Goal: Task Accomplishment & Management: Manage account settings

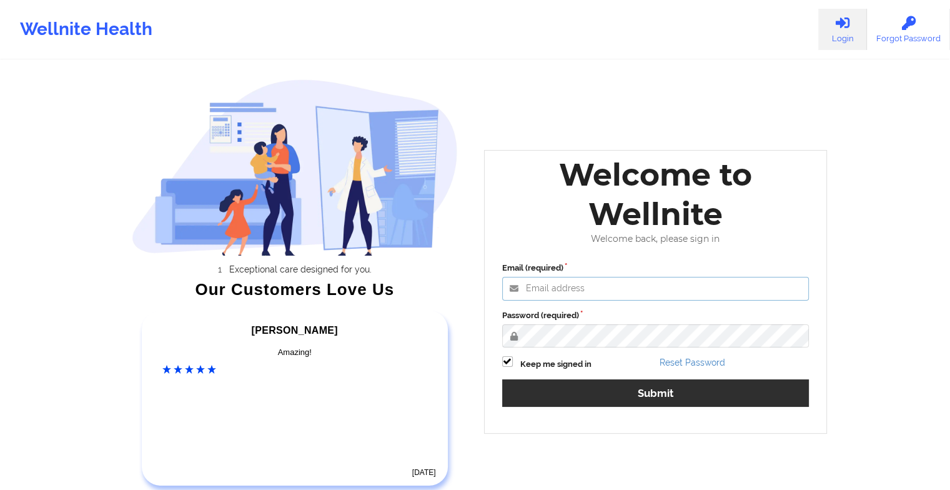
type input "[EMAIL_ADDRESS][DOMAIN_NAME]"
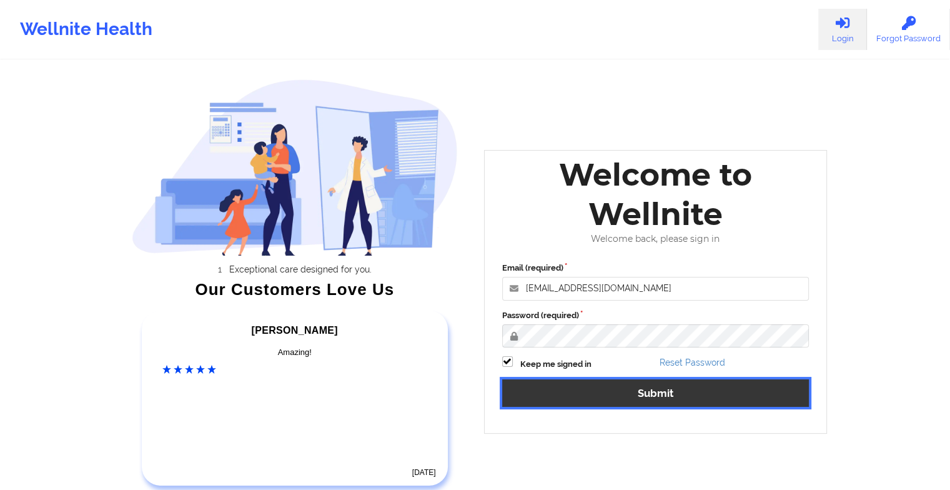
click at [580, 404] on button "Submit" at bounding box center [655, 392] width 307 height 27
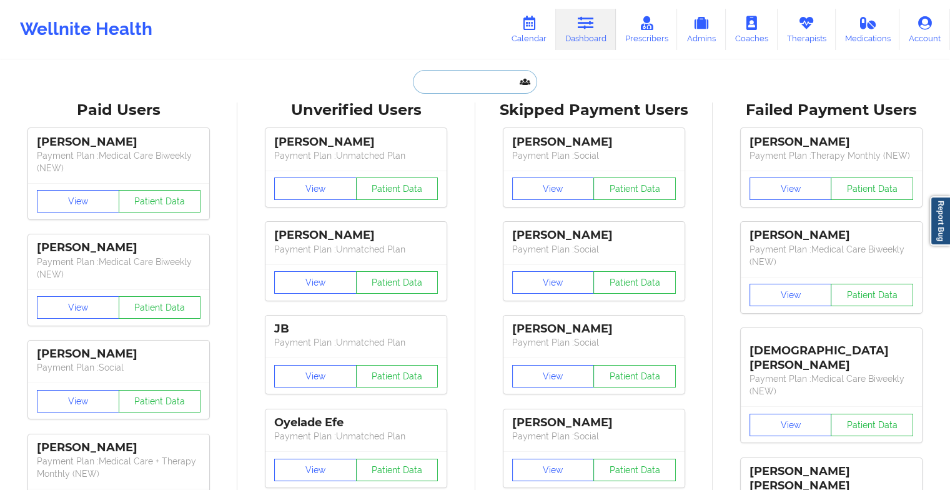
click at [457, 81] on input "text" at bounding box center [475, 82] width 124 height 24
drag, startPoint x: 457, startPoint y: 81, endPoint x: 665, endPoint y: 71, distance: 207.6
click at [810, 35] on link "Therapists" at bounding box center [807, 29] width 58 height 41
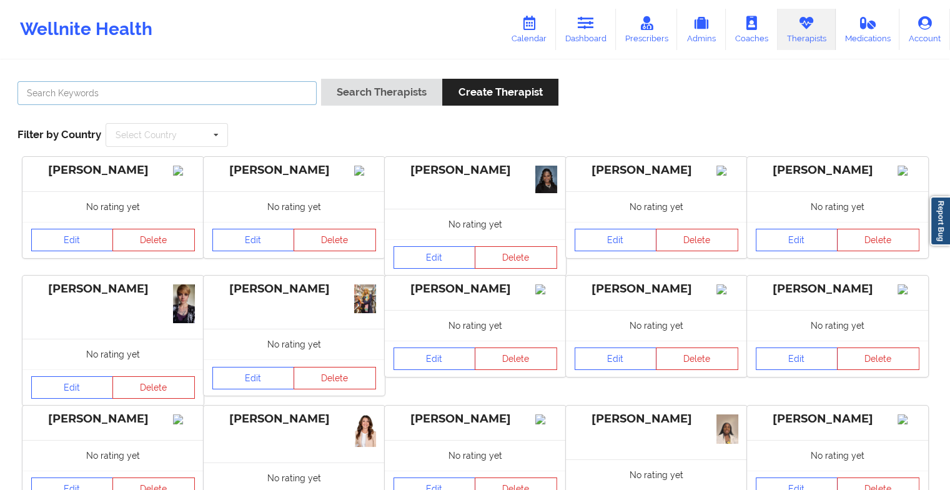
click at [133, 92] on input "text" at bounding box center [166, 93] width 299 height 24
paste input "[PHONE_NUMBER]"
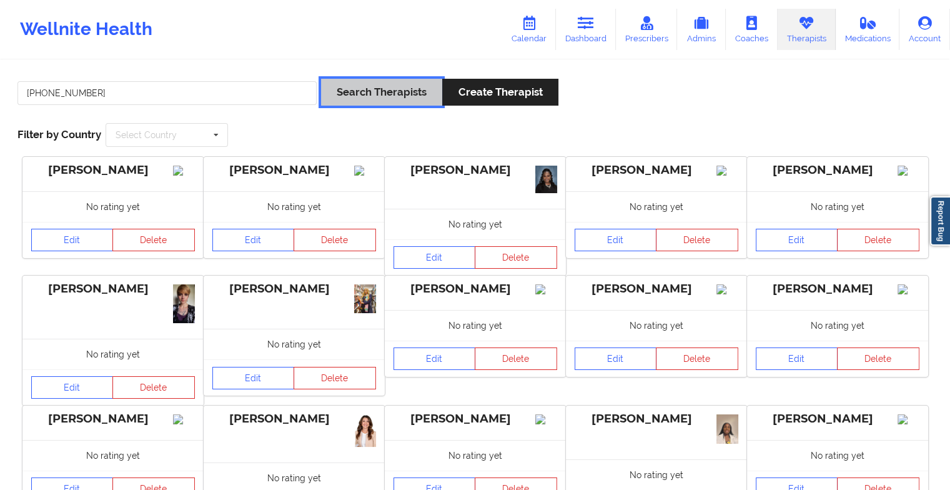
click at [402, 91] on button "Search Therapists" at bounding box center [381, 92] width 121 height 27
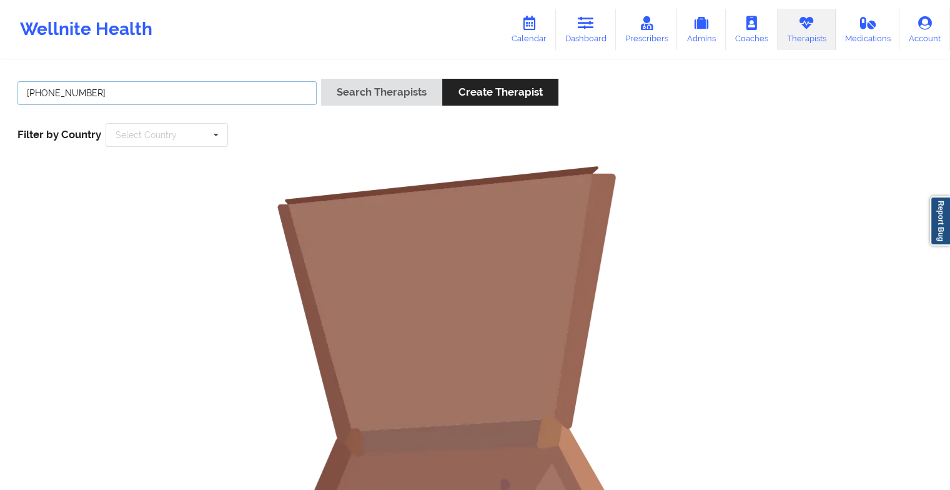
click at [278, 98] on input "[PHONE_NUMBER]" at bounding box center [166, 93] width 299 height 24
type input "("
type input "aquilla"
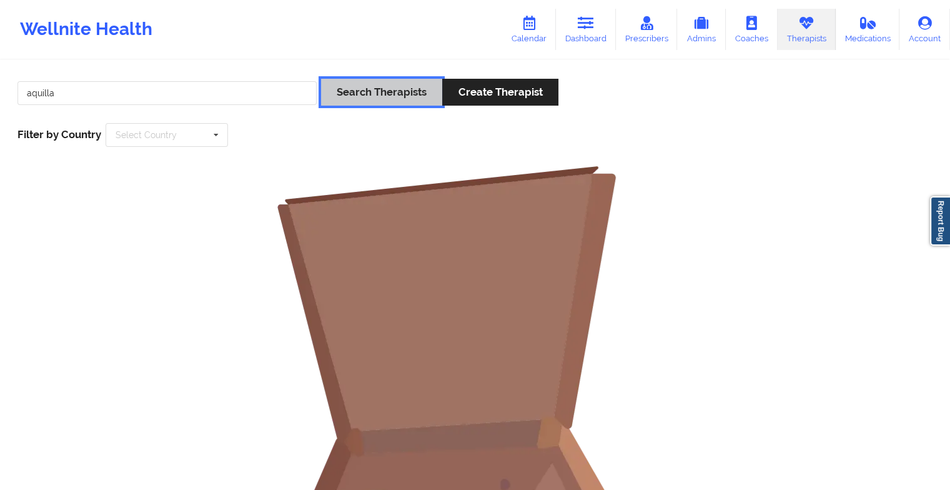
click at [374, 91] on button "Search Therapists" at bounding box center [381, 92] width 121 height 27
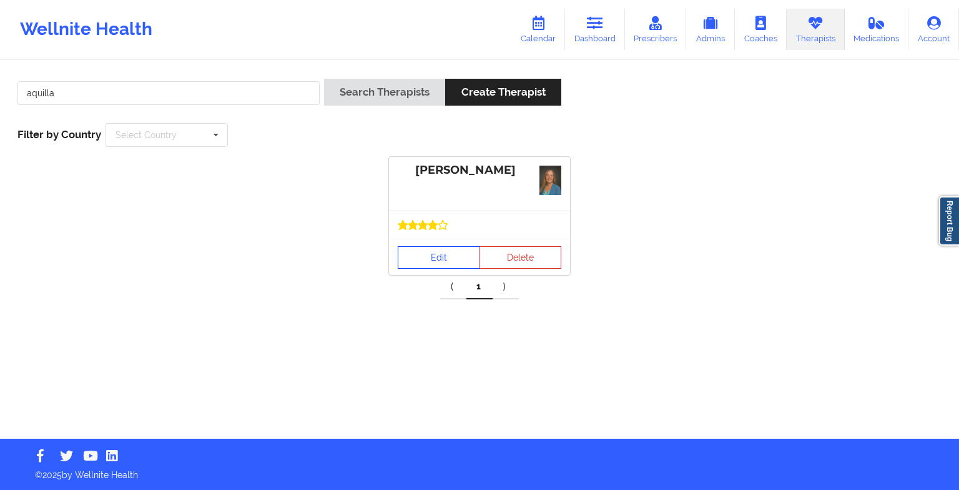
click at [442, 265] on link "Edit" at bounding box center [439, 257] width 82 height 22
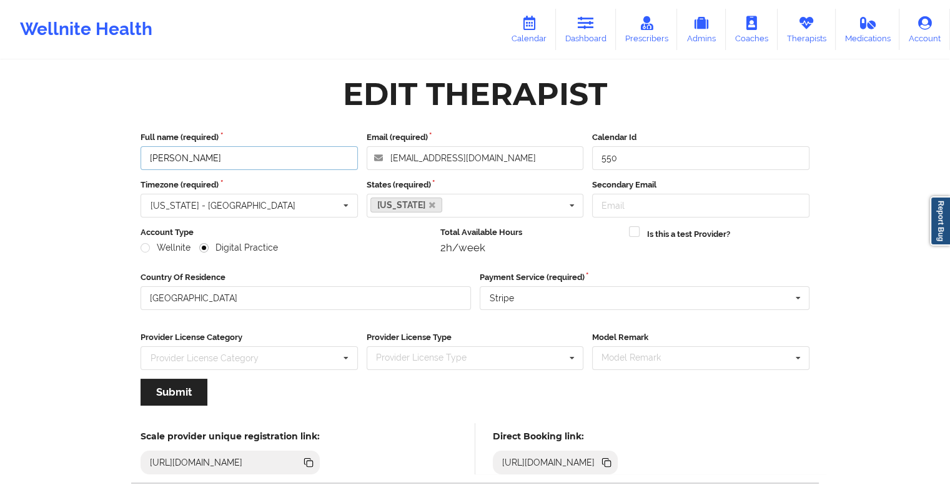
drag, startPoint x: 282, startPoint y: 154, endPoint x: 141, endPoint y: 149, distance: 140.6
click at [141, 149] on input "[PERSON_NAME]" at bounding box center [249, 158] width 217 height 24
click at [251, 114] on div "Edit Therapist Full name (required) [PERSON_NAME] Email (required) [EMAIL_ADDRE…" at bounding box center [475, 285] width 704 height 430
click at [551, 20] on link "Calendar" at bounding box center [529, 29] width 54 height 41
